Goal: Information Seeking & Learning: Learn about a topic

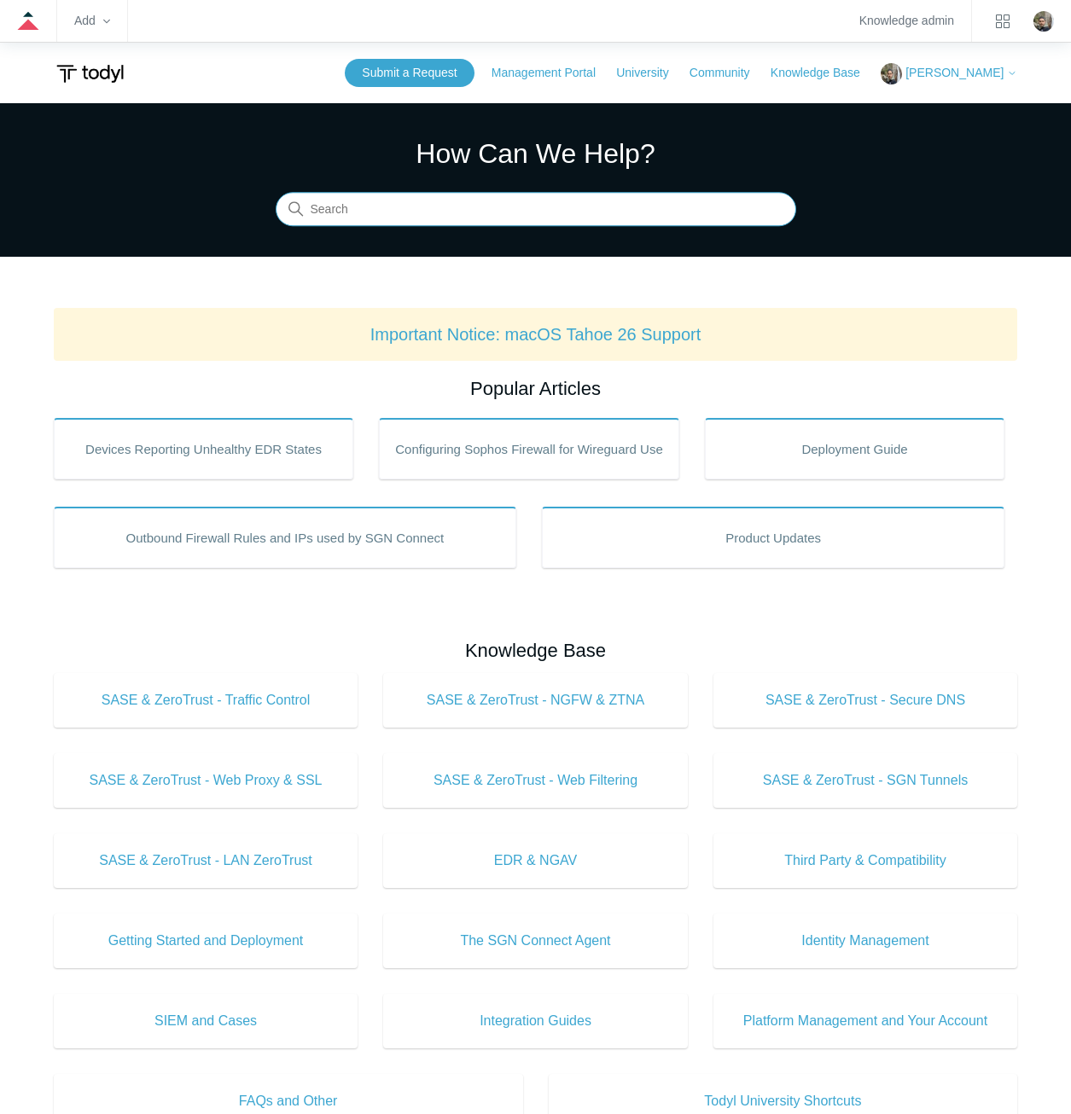
click at [606, 201] on input "Search" at bounding box center [536, 210] width 520 height 34
type input "local routing policy"
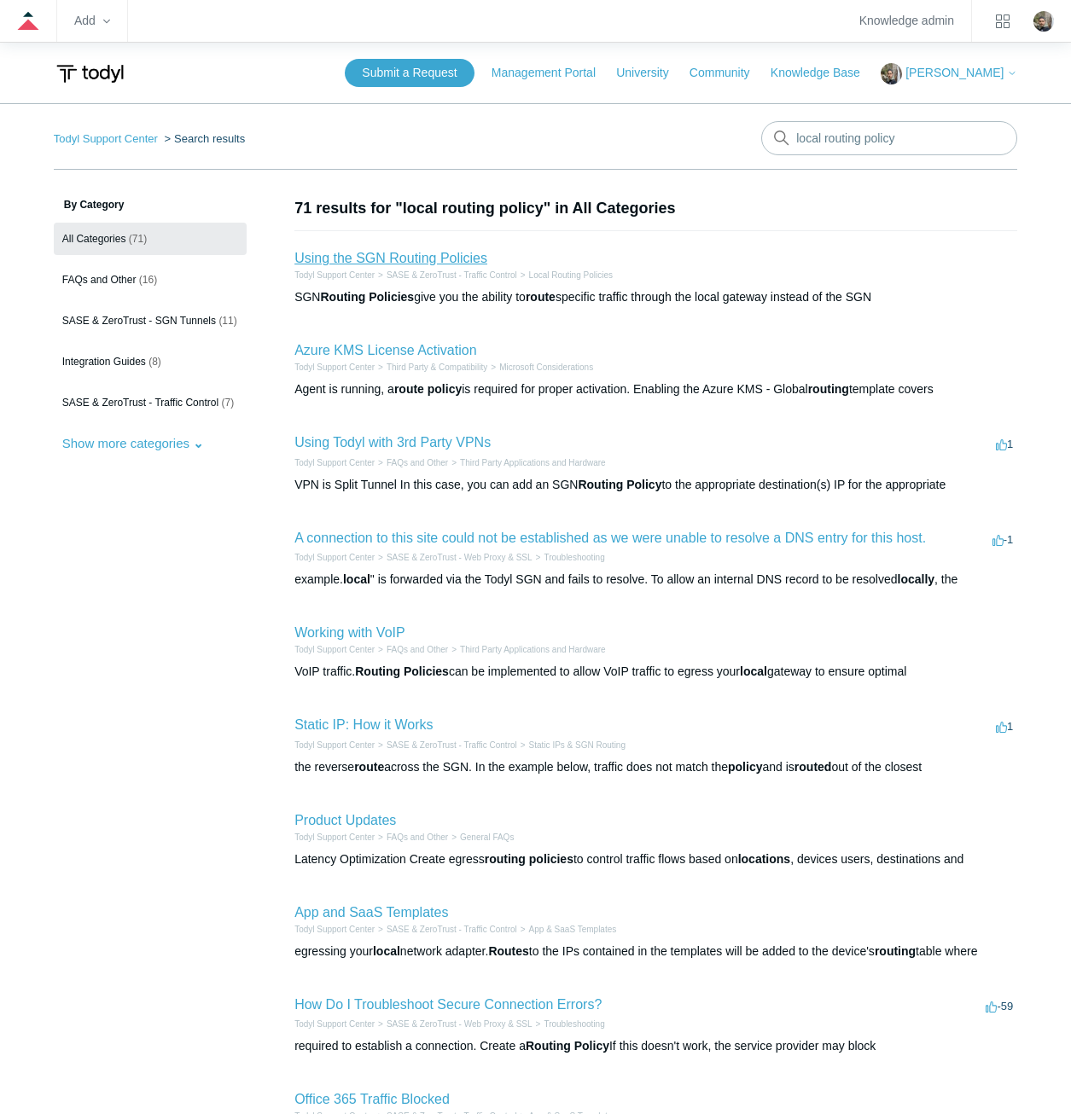
click at [386, 254] on link "Using the SGN Routing Policies" at bounding box center [390, 258] width 193 height 15
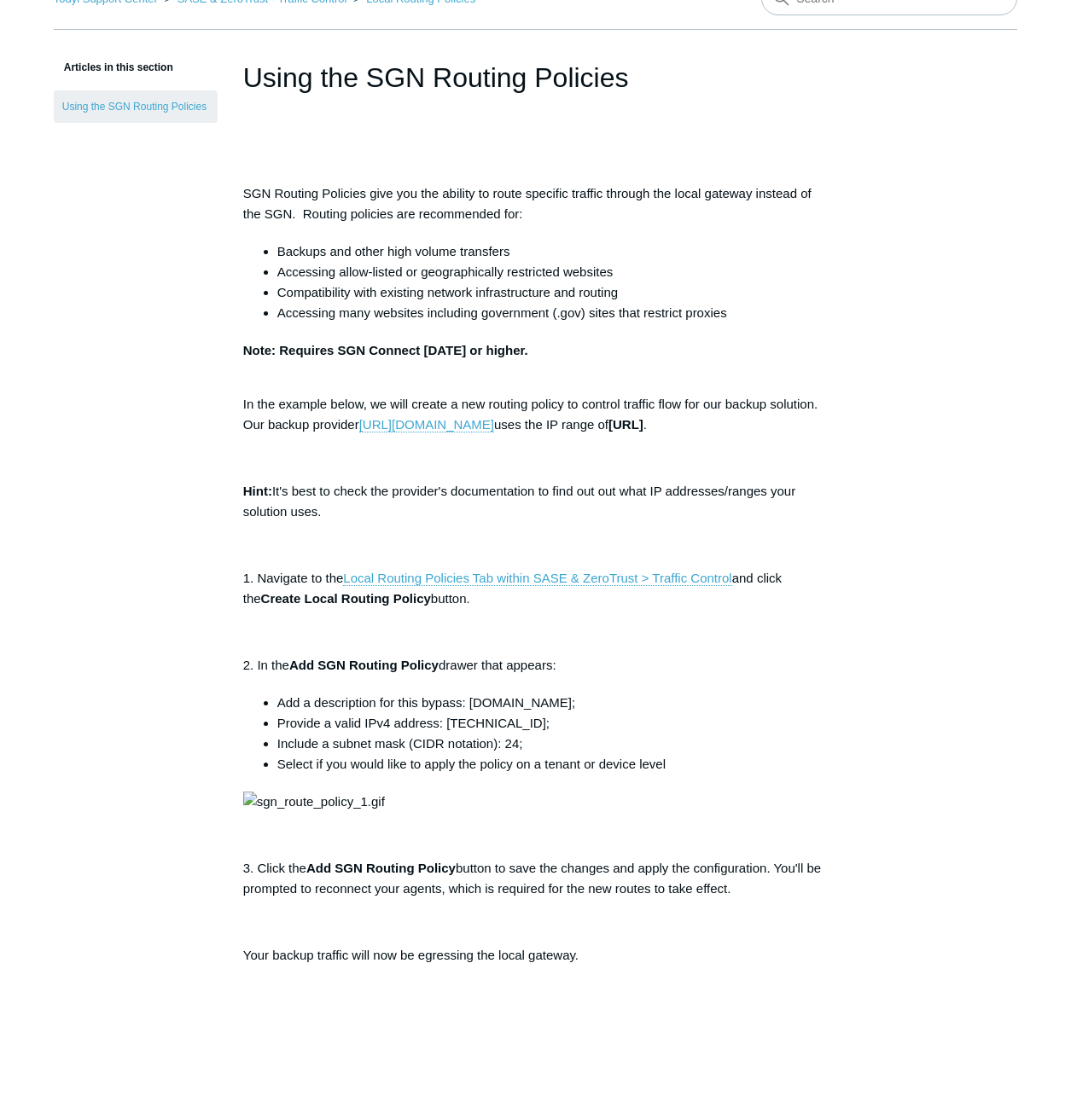
scroll to position [512, 0]
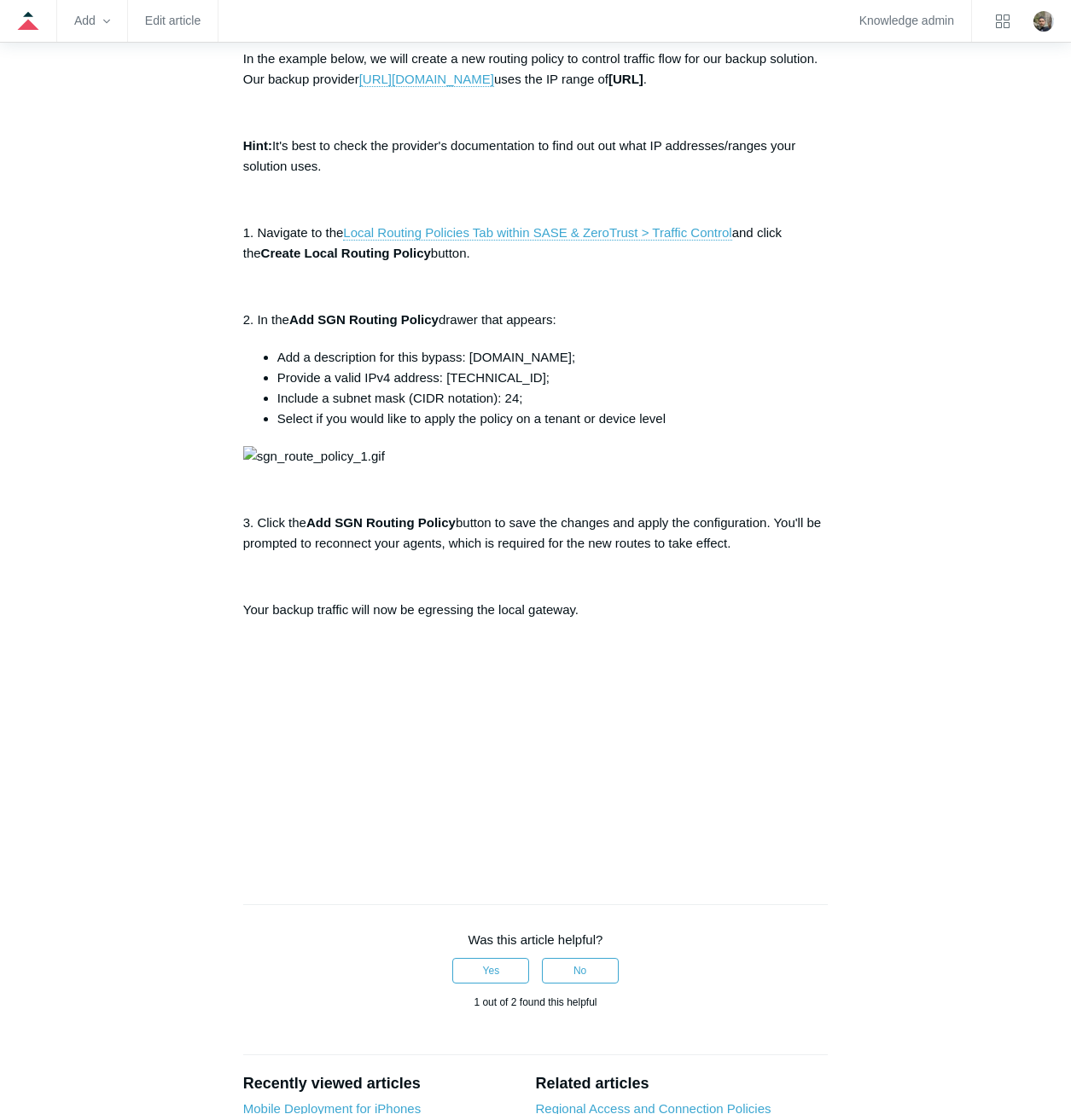
click at [918, 655] on div "Articles in this section Using the SGN Routing Policies Using the SGN Routing P…" at bounding box center [536, 546] width 964 height 1722
